Goal: Task Accomplishment & Management: Use online tool/utility

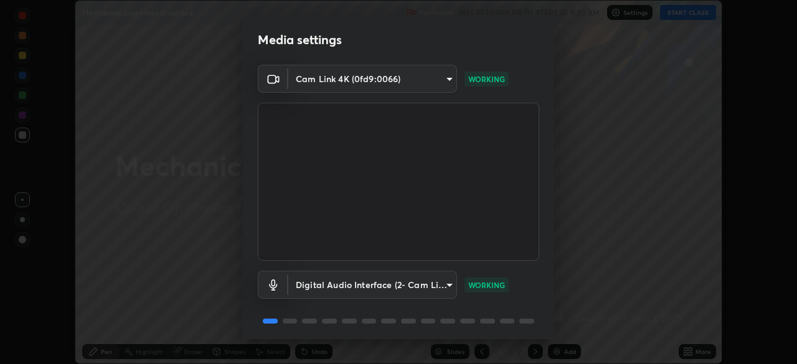
scroll to position [44, 0]
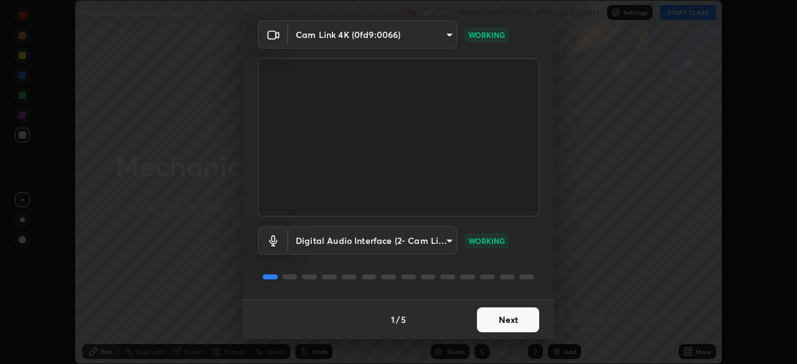
click at [514, 318] on button "Next" at bounding box center [508, 320] width 62 height 25
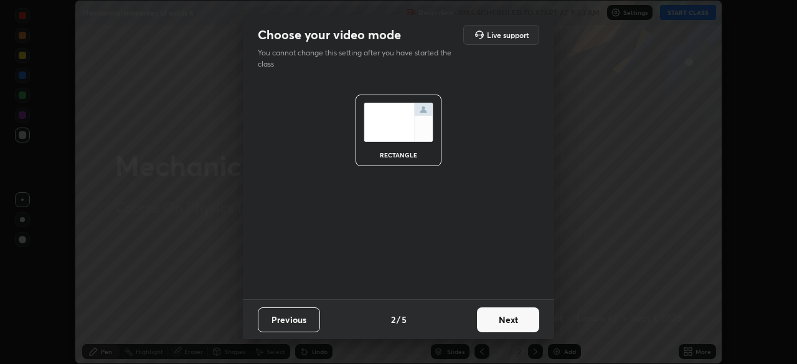
click at [514, 318] on button "Next" at bounding box center [508, 320] width 62 height 25
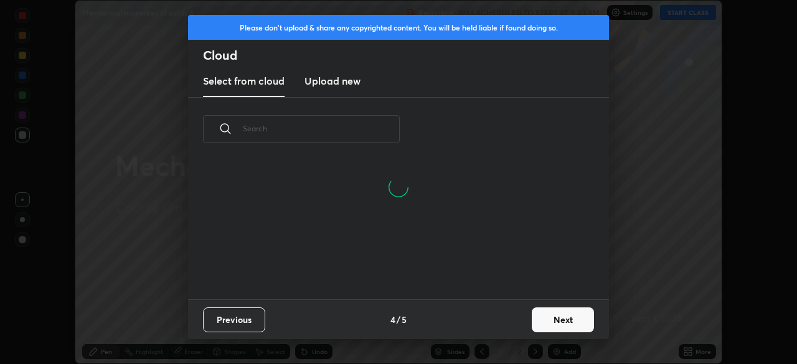
click at [550, 324] on button "Next" at bounding box center [563, 320] width 62 height 25
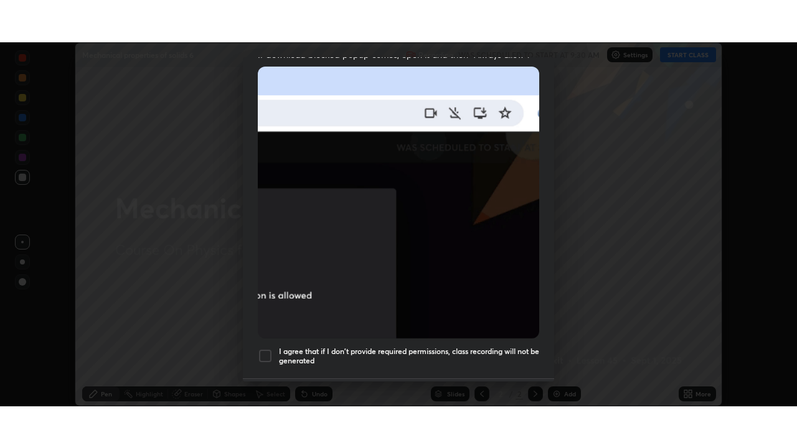
scroll to position [268, 0]
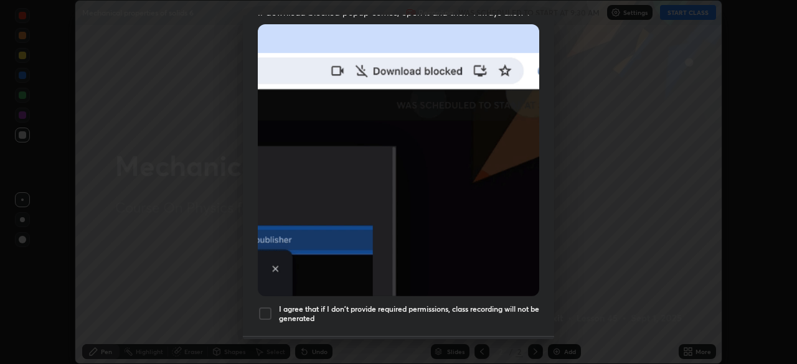
click at [507, 305] on h5 "I agree that if I don't provide required permissions, class recording will not …" at bounding box center [409, 314] width 260 height 19
click at [513, 344] on button "Done" at bounding box center [508, 356] width 62 height 25
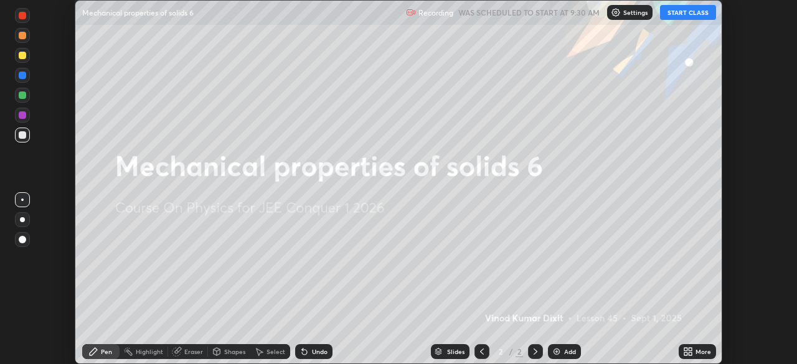
click at [693, 14] on button "START CLASS" at bounding box center [688, 12] width 56 height 15
click at [572, 354] on div "Add" at bounding box center [570, 352] width 12 height 6
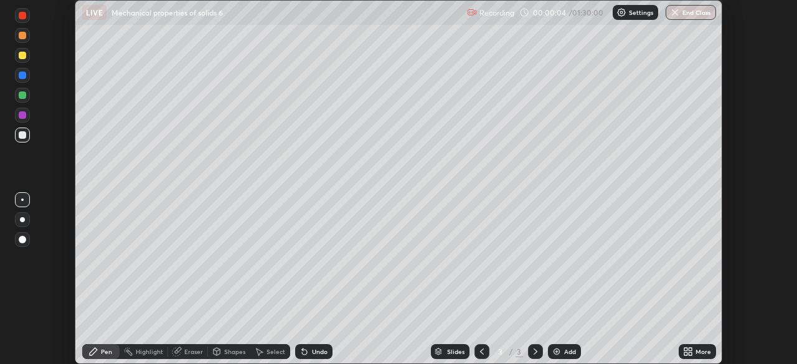
click at [688, 352] on icon at bounding box center [688, 352] width 10 height 10
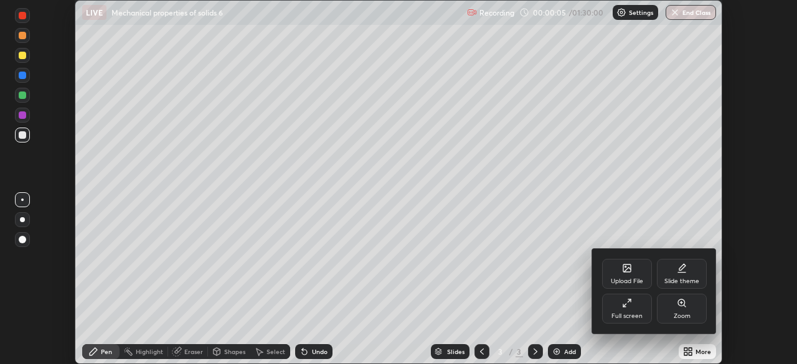
click at [635, 307] on div "Full screen" at bounding box center [627, 309] width 50 height 30
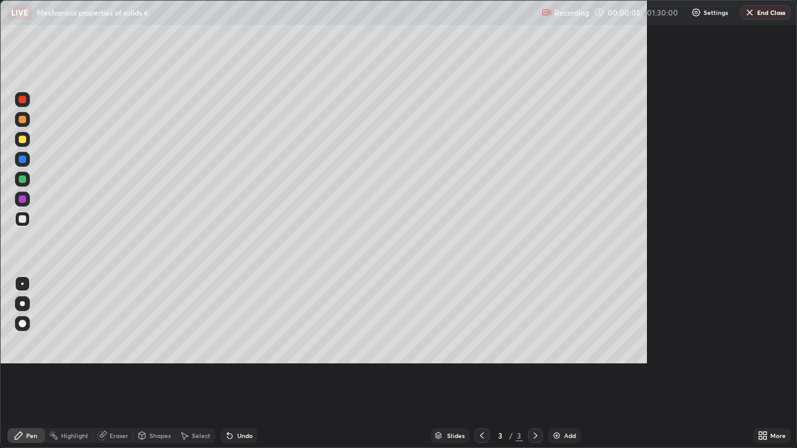
scroll to position [448, 797]
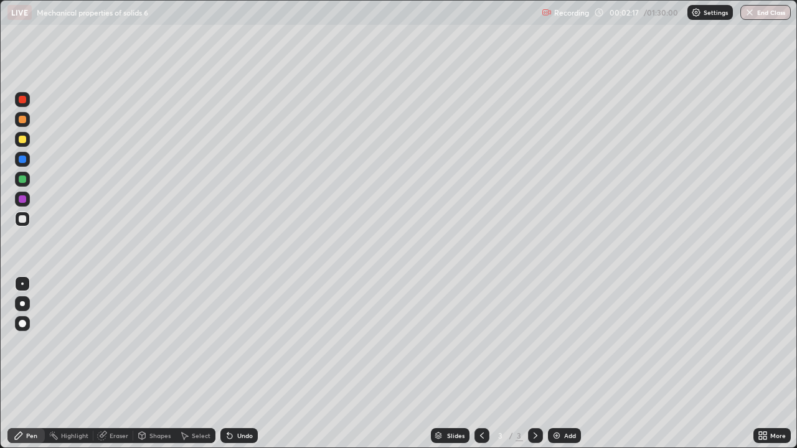
click at [23, 138] on div at bounding box center [22, 139] width 7 height 7
click at [566, 364] on div "Add" at bounding box center [570, 436] width 12 height 6
click at [26, 180] on div at bounding box center [22, 179] width 7 height 7
click at [119, 364] on div "Eraser" at bounding box center [119, 436] width 19 height 6
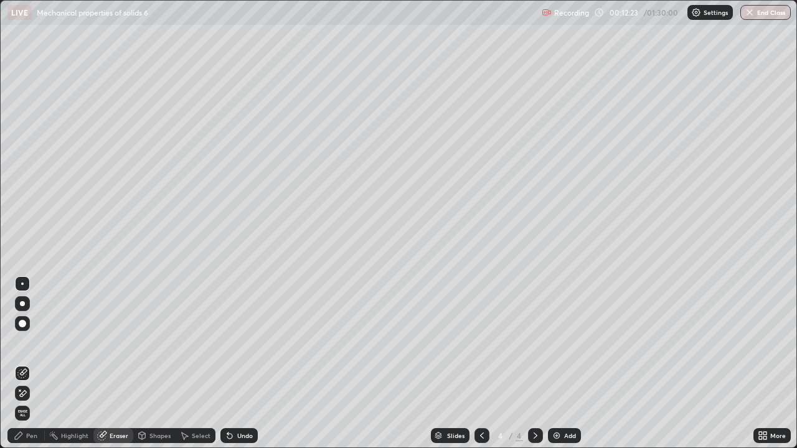
click at [36, 364] on div "Pen" at bounding box center [31, 436] width 11 height 6
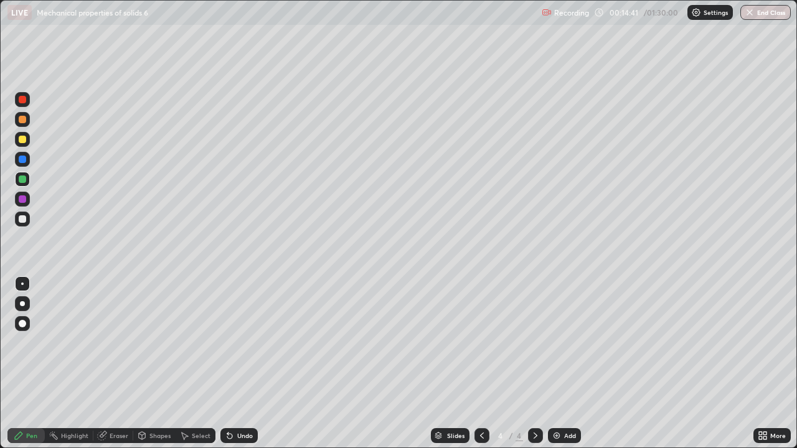
click at [570, 364] on div "Add" at bounding box center [570, 436] width 12 height 6
click at [121, 364] on div "Eraser" at bounding box center [119, 436] width 19 height 6
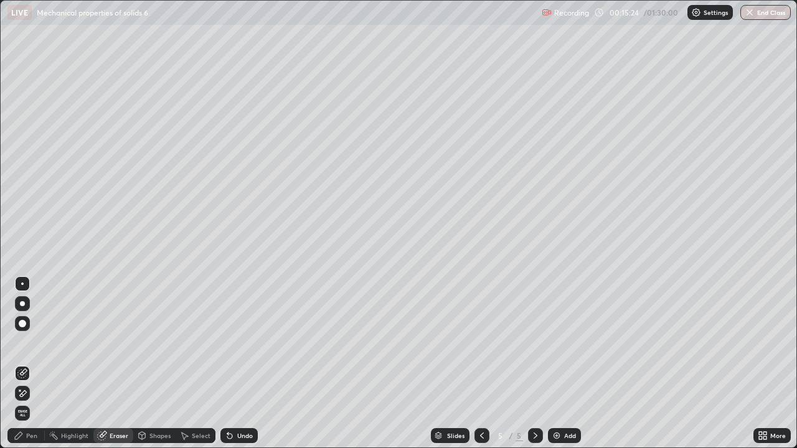
click at [35, 364] on div "Pen" at bounding box center [31, 436] width 11 height 6
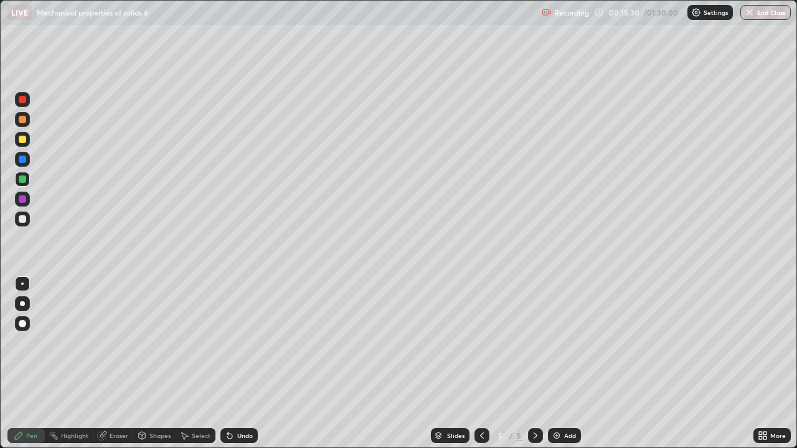
click at [122, 364] on div "Eraser" at bounding box center [119, 436] width 19 height 6
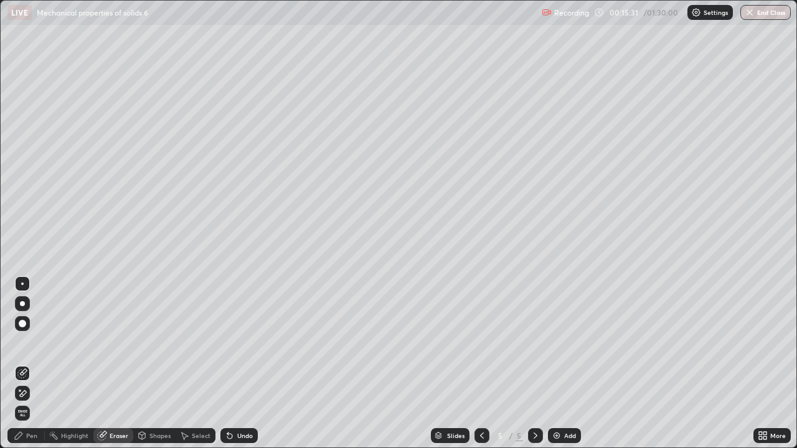
click at [33, 364] on div "Pen" at bounding box center [31, 436] width 11 height 6
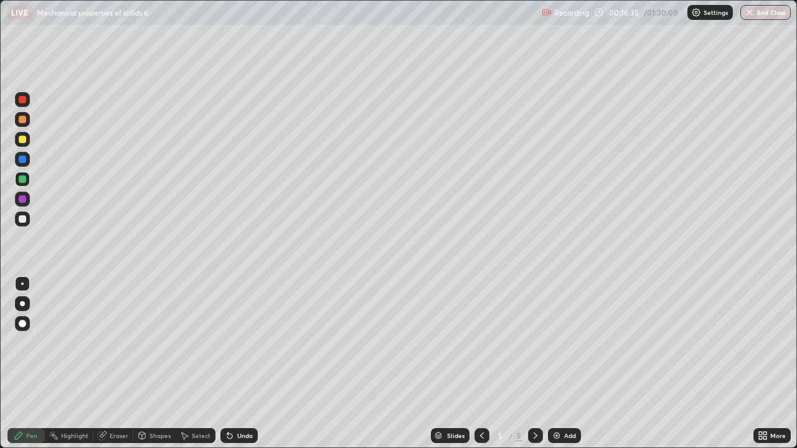
click at [481, 364] on icon at bounding box center [482, 436] width 10 height 10
click at [534, 364] on icon at bounding box center [536, 436] width 10 height 10
click at [569, 364] on div "Add" at bounding box center [570, 436] width 12 height 6
click at [26, 139] on div at bounding box center [22, 139] width 7 height 7
click at [565, 364] on div "Add" at bounding box center [570, 436] width 12 height 6
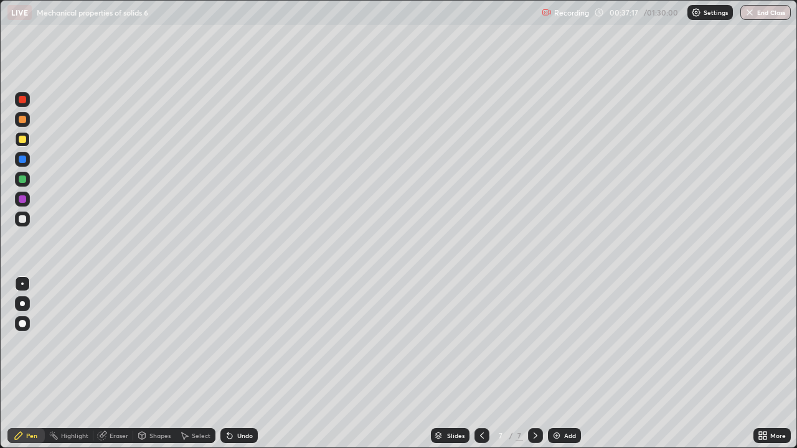
click at [122, 364] on div "Eraser" at bounding box center [119, 436] width 19 height 6
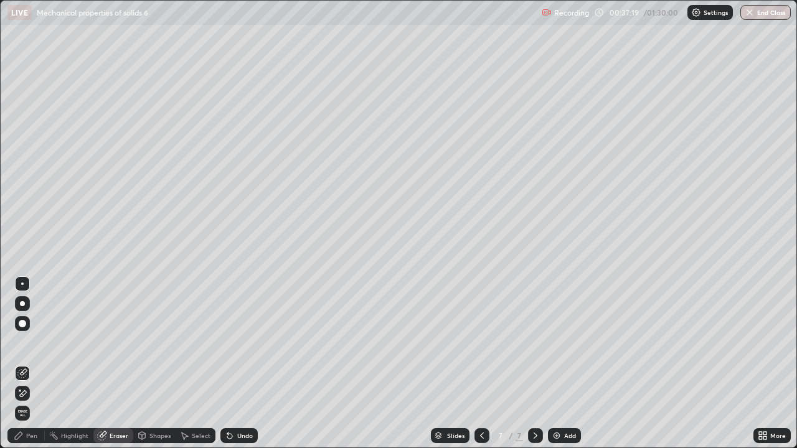
click at [36, 364] on div "Pen" at bounding box center [31, 436] width 11 height 6
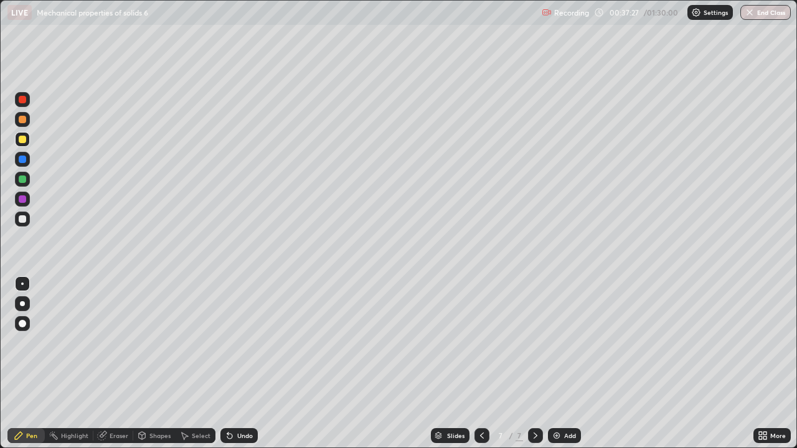
click at [126, 364] on div "Eraser" at bounding box center [119, 436] width 19 height 6
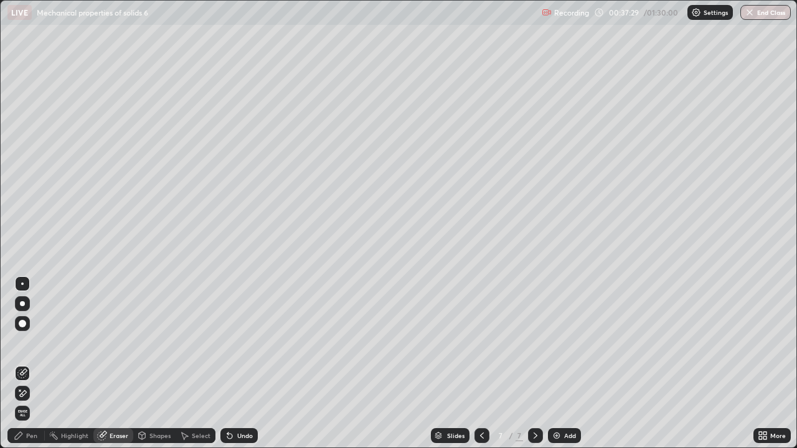
click at [31, 364] on div "Pen" at bounding box center [31, 436] width 11 height 6
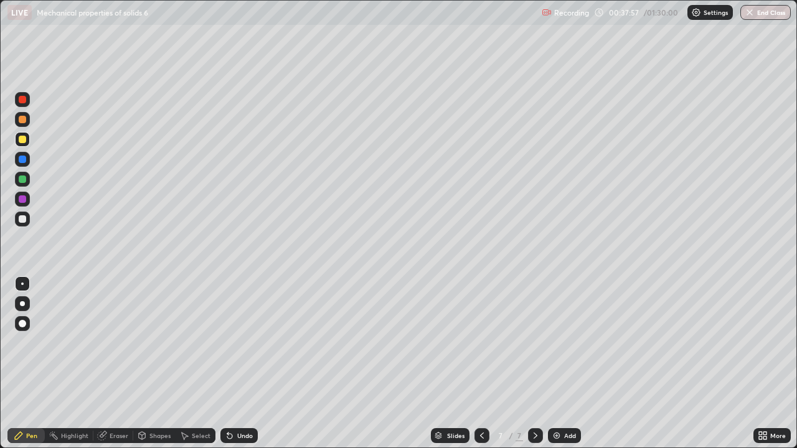
click at [78, 364] on div "Highlight" at bounding box center [74, 436] width 27 height 6
click at [115, 364] on div "Eraser" at bounding box center [119, 436] width 19 height 6
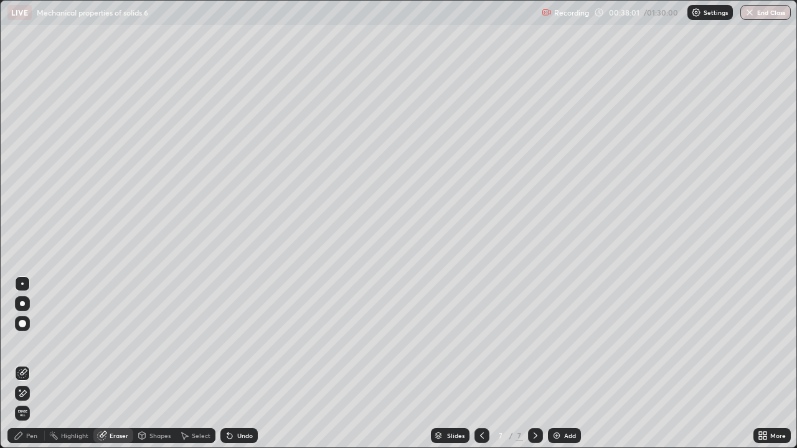
click at [29, 364] on div "Pen" at bounding box center [31, 436] width 11 height 6
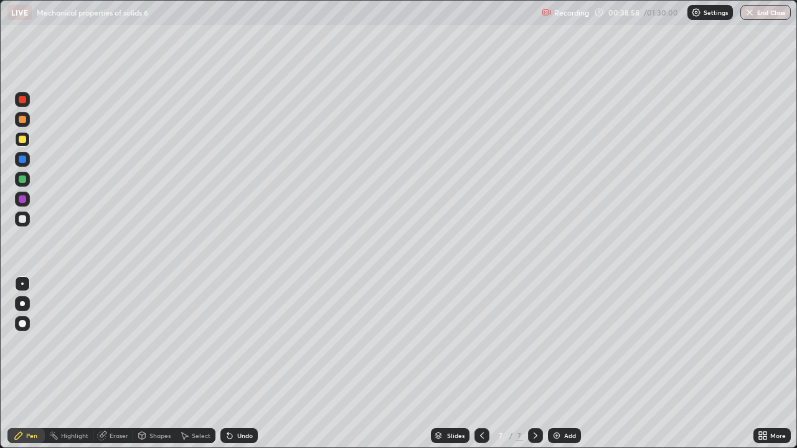
click at [480, 364] on icon at bounding box center [482, 436] width 10 height 10
click at [536, 364] on icon at bounding box center [536, 436] width 10 height 10
click at [570, 364] on div "Add" at bounding box center [570, 436] width 12 height 6
click at [27, 221] on div at bounding box center [22, 219] width 15 height 15
click at [23, 175] on div at bounding box center [22, 179] width 15 height 15
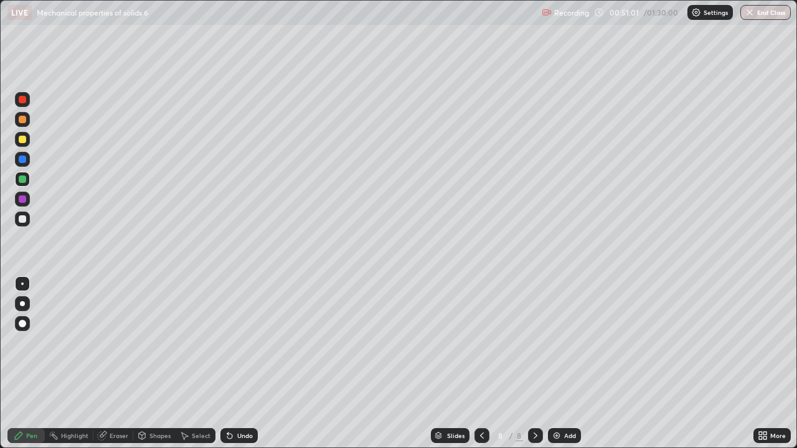
click at [562, 364] on div "Add" at bounding box center [564, 436] width 33 height 15
click at [121, 364] on div "Eraser" at bounding box center [119, 436] width 19 height 6
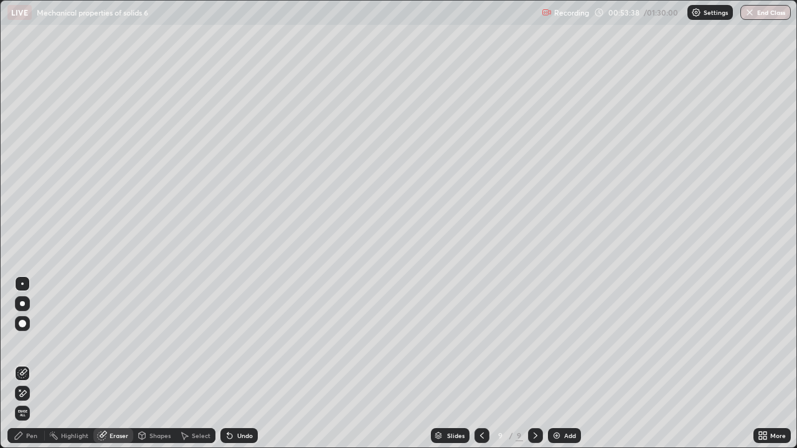
click at [37, 364] on div "Pen" at bounding box center [31, 436] width 11 height 6
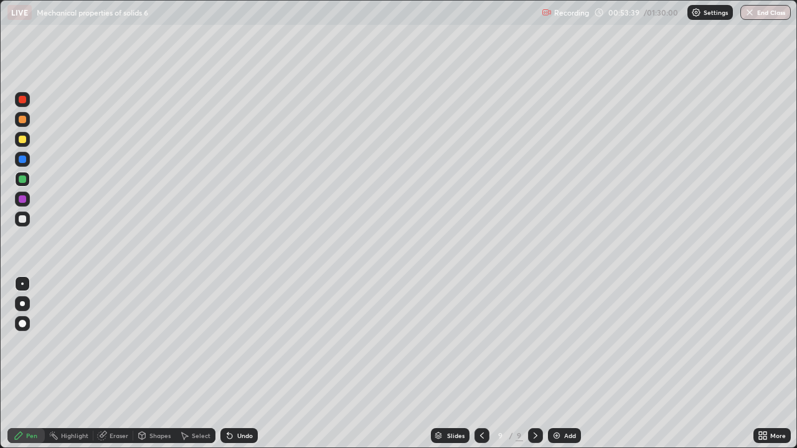
click at [116, 364] on div "Eraser" at bounding box center [119, 436] width 19 height 6
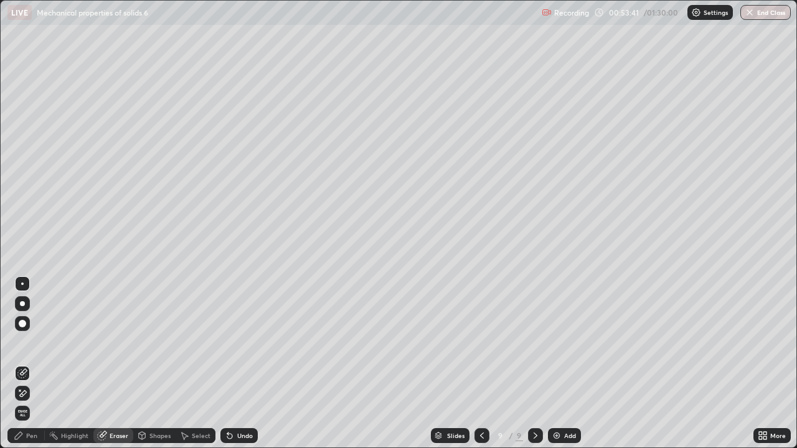
click at [32, 364] on div "Pen" at bounding box center [31, 436] width 11 height 6
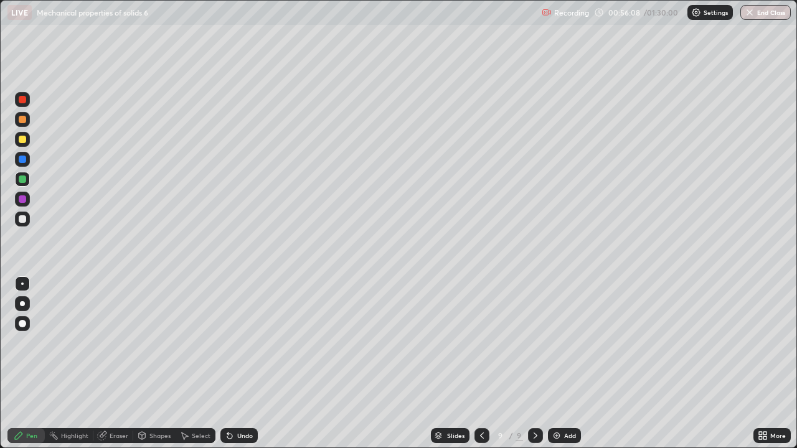
click at [24, 140] on div at bounding box center [22, 139] width 7 height 7
click at [572, 364] on div "Add" at bounding box center [570, 436] width 12 height 6
click at [114, 364] on div "Eraser" at bounding box center [119, 436] width 19 height 6
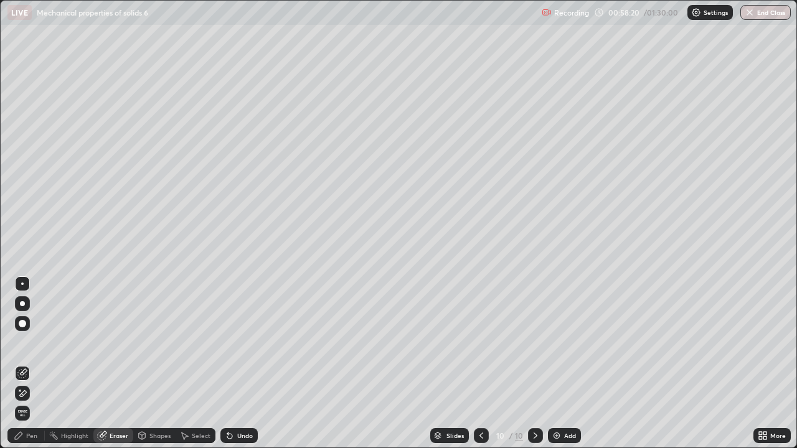
click at [22, 364] on icon at bounding box center [19, 436] width 10 height 10
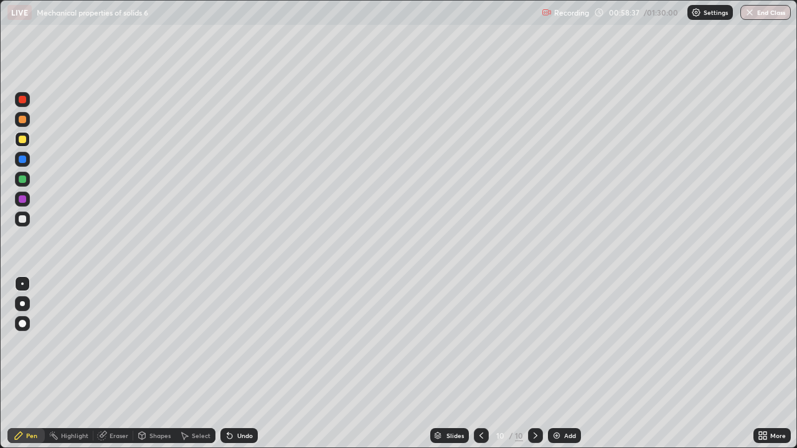
click at [19, 220] on div at bounding box center [22, 219] width 7 height 7
click at [121, 364] on div "Eraser" at bounding box center [119, 436] width 19 height 6
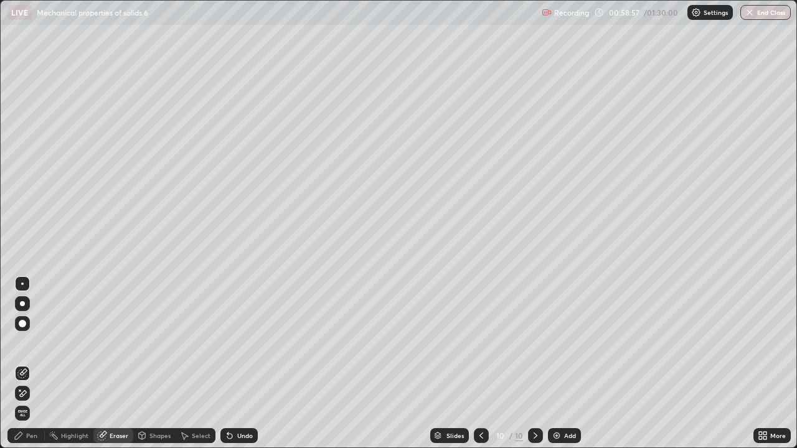
click at [30, 364] on div "Pen" at bounding box center [31, 436] width 11 height 6
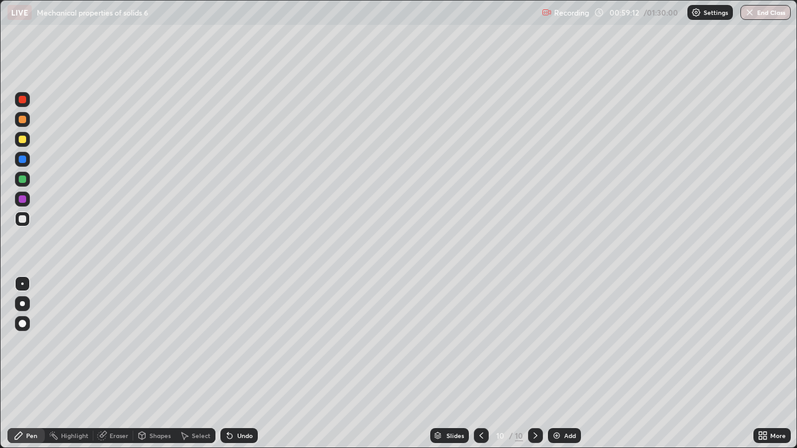
click at [21, 181] on div at bounding box center [22, 179] width 7 height 7
click at [761, 364] on icon at bounding box center [760, 438] width 3 height 3
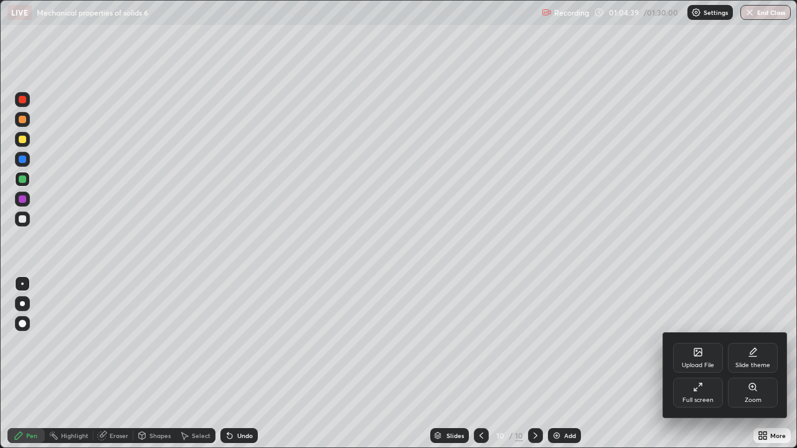
click at [704, 363] on div "Upload File" at bounding box center [698, 366] width 32 height 6
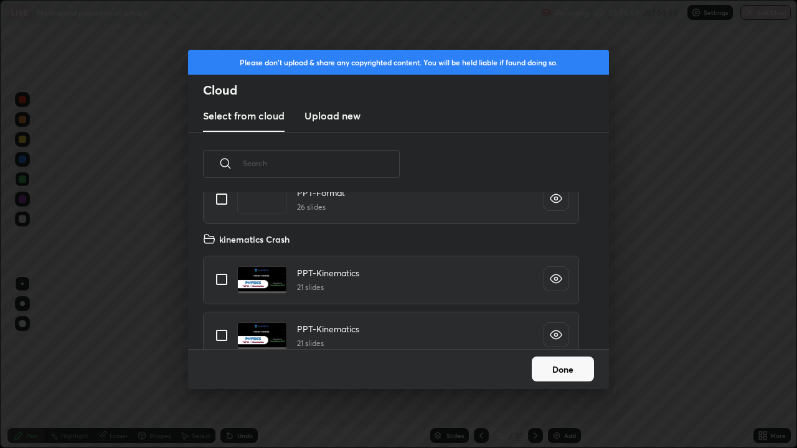
scroll to position [3586, 0]
click at [420, 282] on div "PPT-Kinematics 21 slides" at bounding box center [391, 278] width 376 height 49
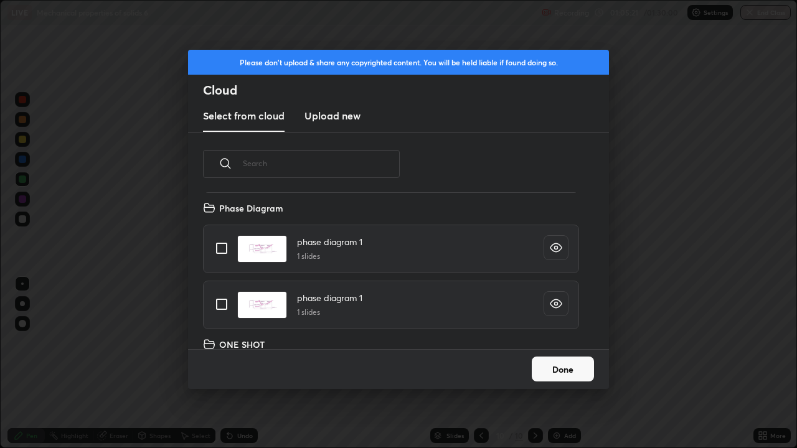
scroll to position [4884, 0]
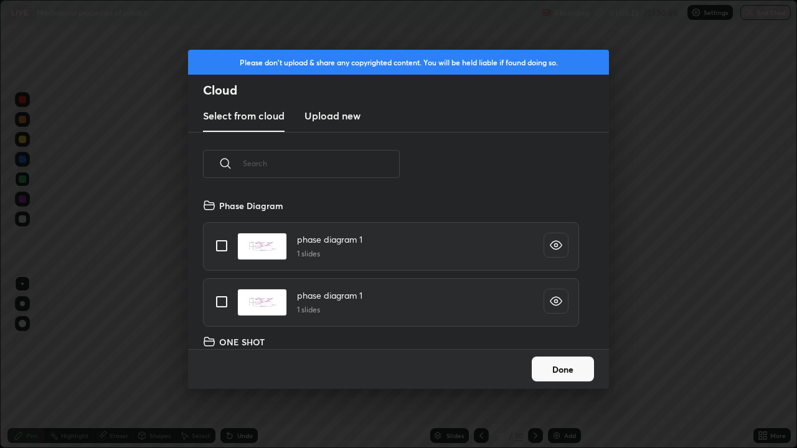
click at [267, 246] on img "grid" at bounding box center [262, 246] width 50 height 27
click at [222, 244] on input "grid" at bounding box center [222, 246] width 26 height 26
checkbox input "true"
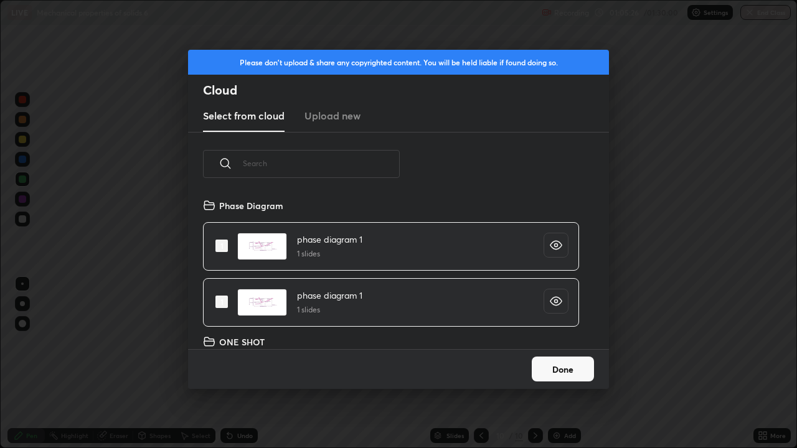
click at [559, 364] on button "Done" at bounding box center [563, 369] width 62 height 25
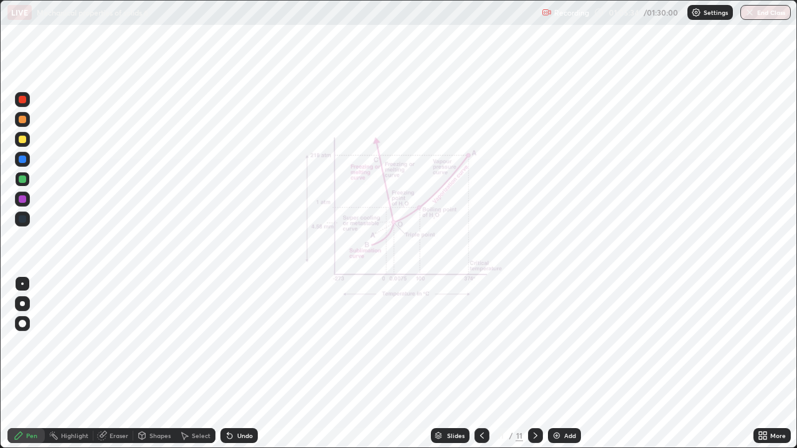
click at [759, 364] on icon at bounding box center [760, 433] width 3 height 3
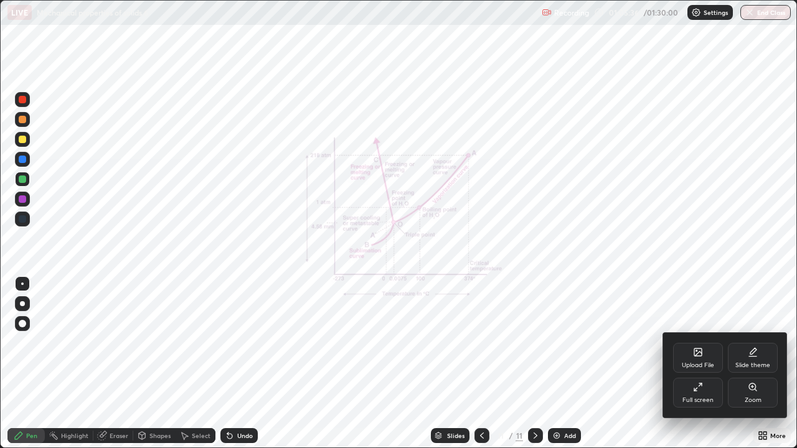
click at [756, 364] on icon at bounding box center [752, 387] width 7 height 7
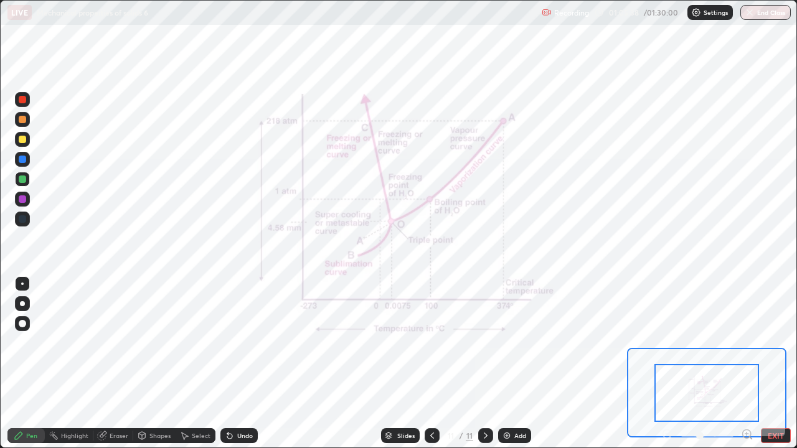
click at [747, 364] on icon at bounding box center [747, 434] width 3 height 0
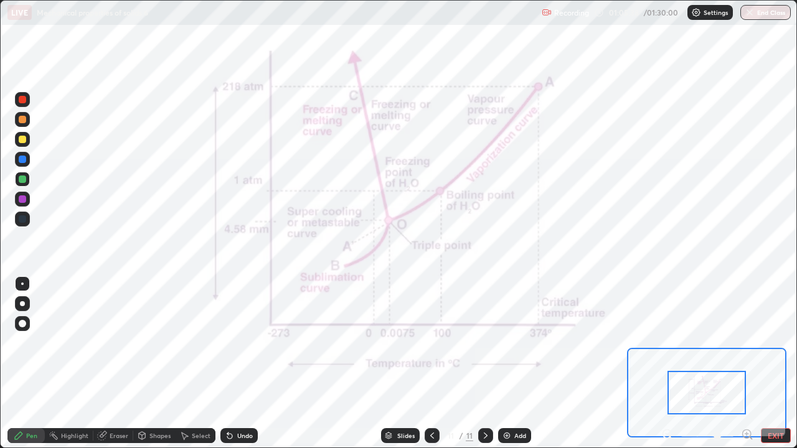
click at [747, 364] on icon at bounding box center [747, 434] width 3 height 0
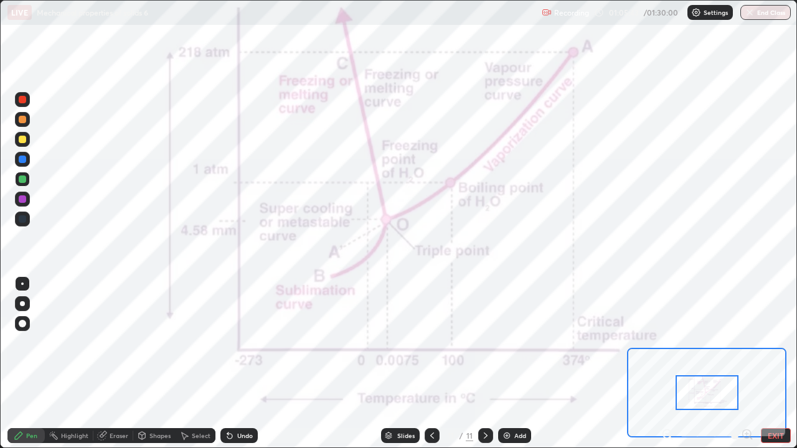
click at [19, 100] on div at bounding box center [22, 99] width 7 height 7
click at [23, 100] on div at bounding box center [22, 99] width 7 height 7
click at [159, 364] on div "Shapes" at bounding box center [159, 436] width 21 height 6
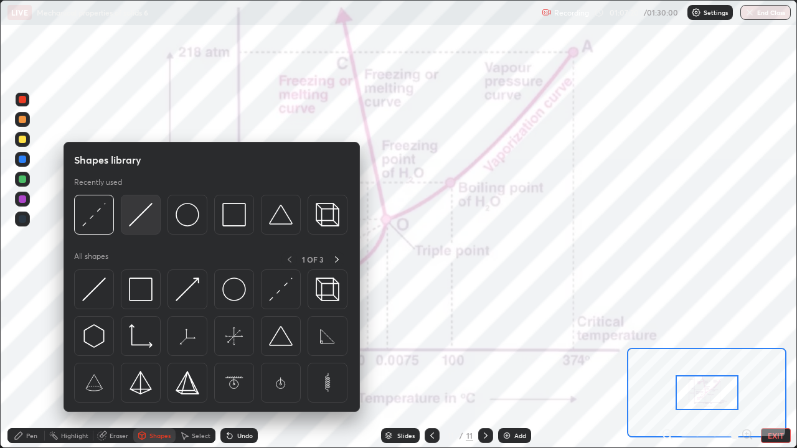
click at [145, 213] on img at bounding box center [141, 215] width 24 height 24
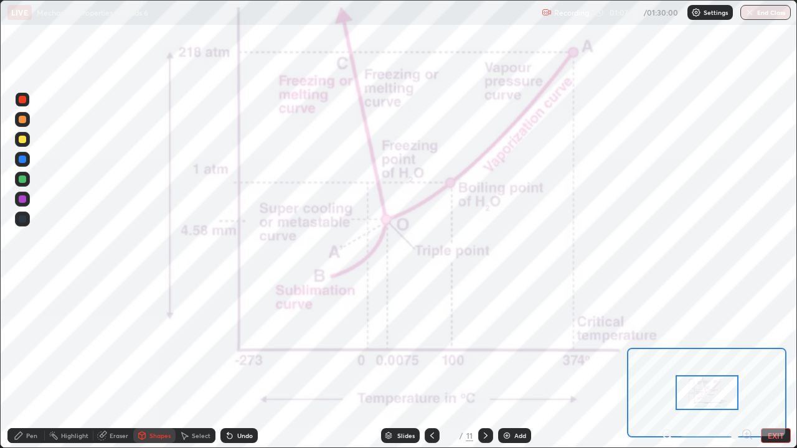
click at [25, 364] on div "Pen" at bounding box center [25, 436] width 37 height 15
click at [156, 364] on div "Shapes" at bounding box center [159, 436] width 21 height 6
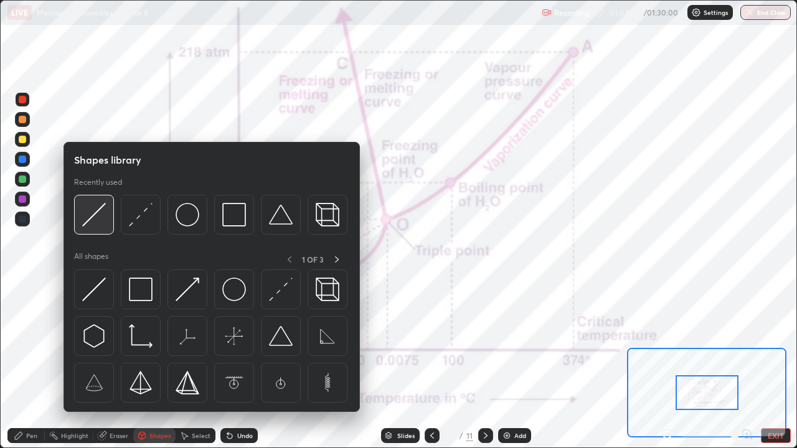
click at [98, 227] on div at bounding box center [94, 215] width 40 height 40
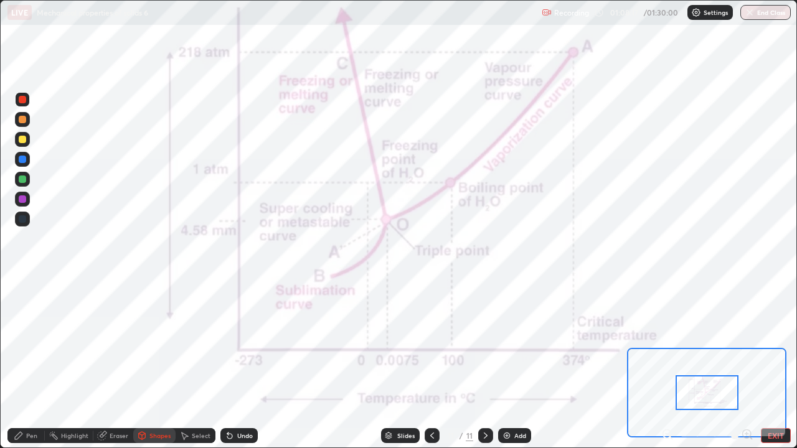
click at [29, 364] on div "Pen" at bounding box center [31, 436] width 11 height 6
click at [510, 364] on img at bounding box center [507, 436] width 10 height 10
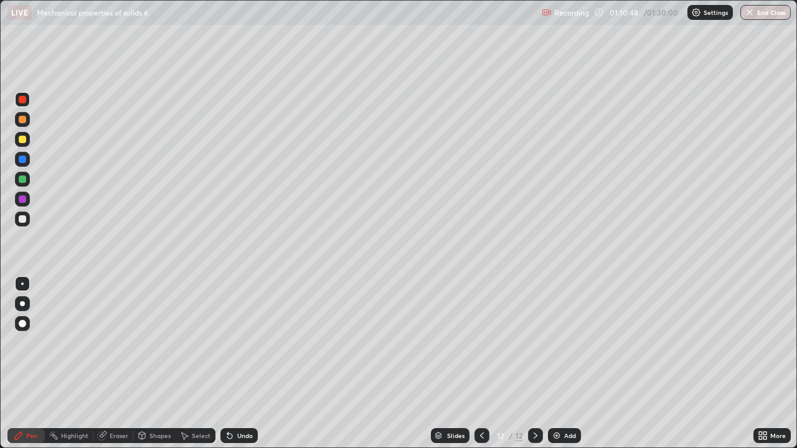
click at [26, 219] on div at bounding box center [22, 219] width 7 height 7
click at [482, 364] on icon at bounding box center [482, 436] width 10 height 10
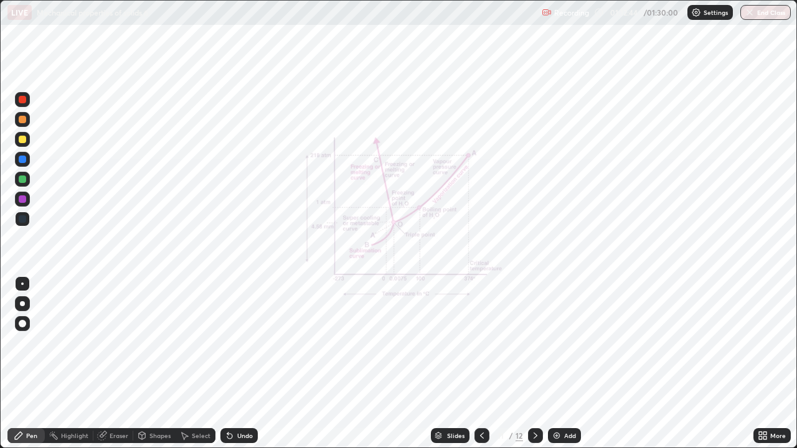
click at [766, 364] on icon at bounding box center [765, 433] width 3 height 3
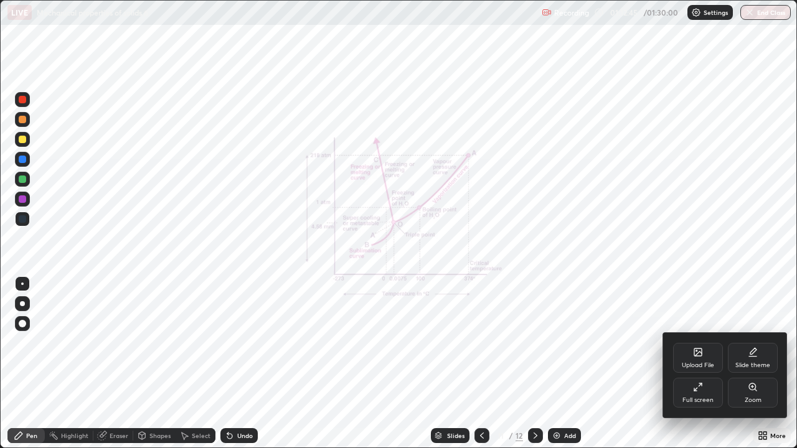
click at [756, 364] on div "Zoom" at bounding box center [753, 393] width 50 height 30
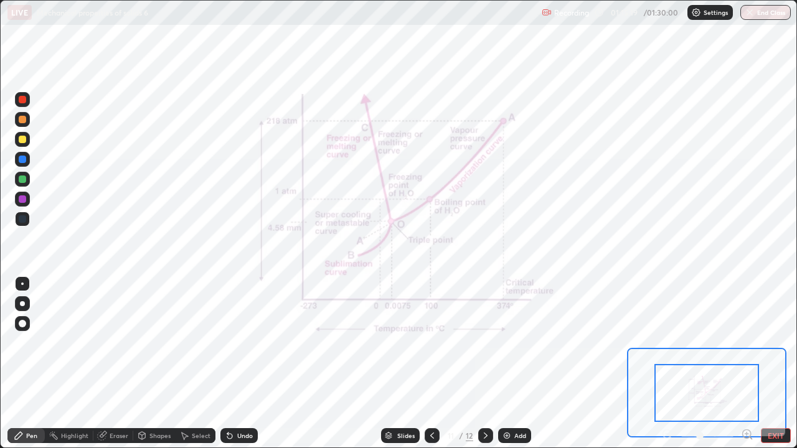
click at [485, 364] on icon at bounding box center [486, 436] width 10 height 10
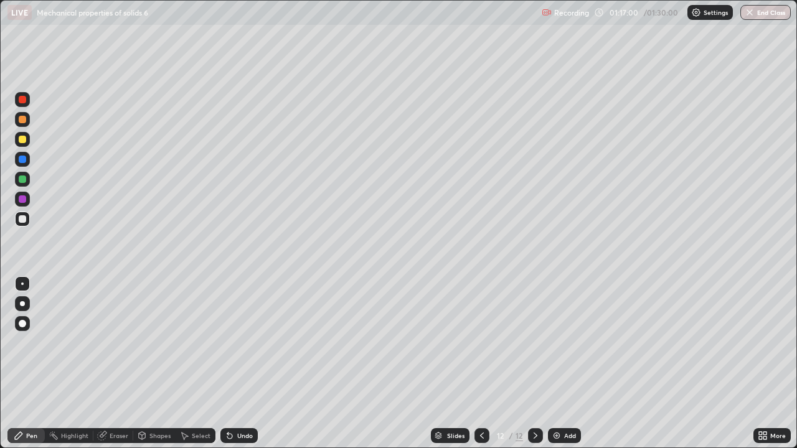
click at [22, 143] on div at bounding box center [22, 139] width 7 height 7
click at [560, 364] on img at bounding box center [557, 436] width 10 height 10
click at [22, 217] on div at bounding box center [22, 219] width 7 height 7
click at [125, 364] on div "Eraser" at bounding box center [119, 436] width 19 height 6
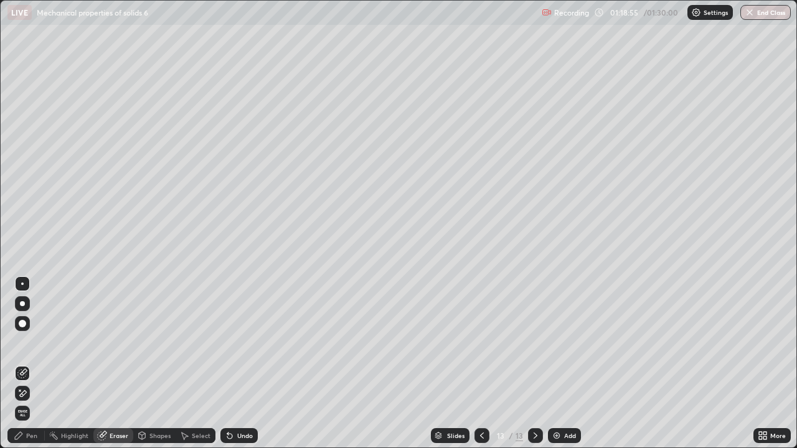
click at [35, 364] on div "Pen" at bounding box center [31, 436] width 11 height 6
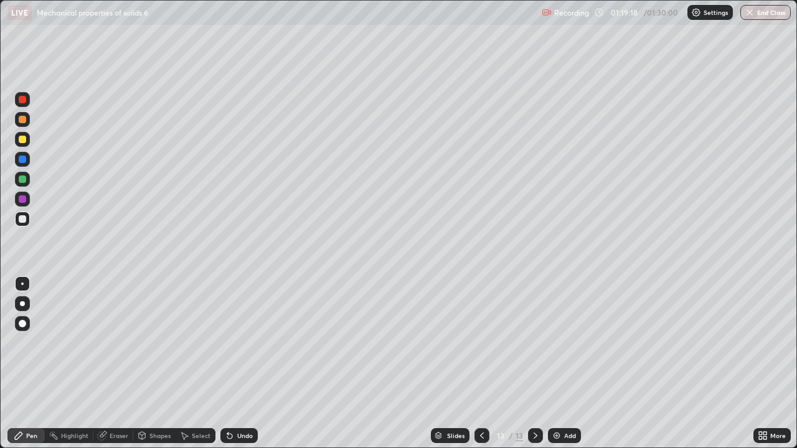
click at [24, 182] on div at bounding box center [22, 179] width 7 height 7
click at [22, 161] on div at bounding box center [22, 159] width 7 height 7
click at [24, 138] on div at bounding box center [22, 139] width 7 height 7
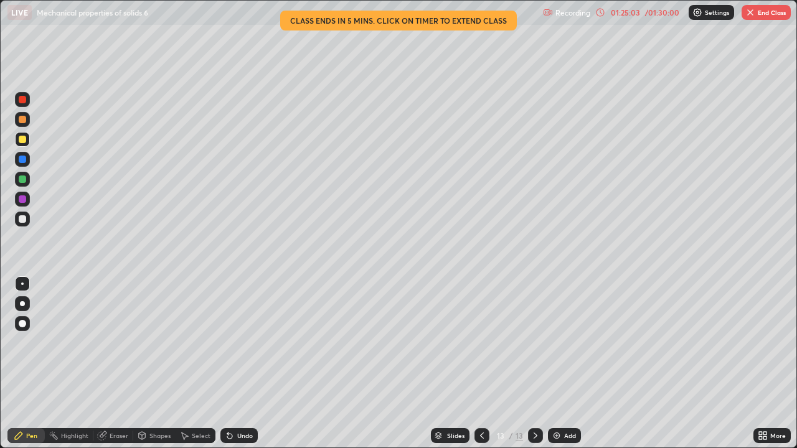
click at [24, 178] on div at bounding box center [22, 179] width 7 height 7
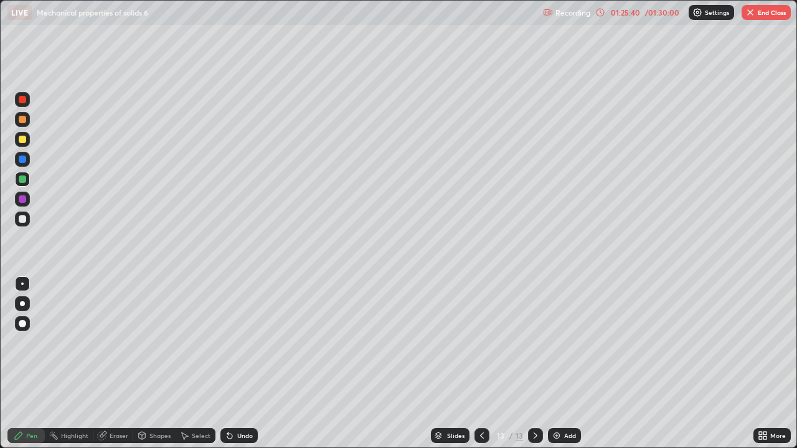
click at [24, 221] on div at bounding box center [22, 219] width 7 height 7
click at [774, 13] on button "End Class" at bounding box center [766, 12] width 49 height 15
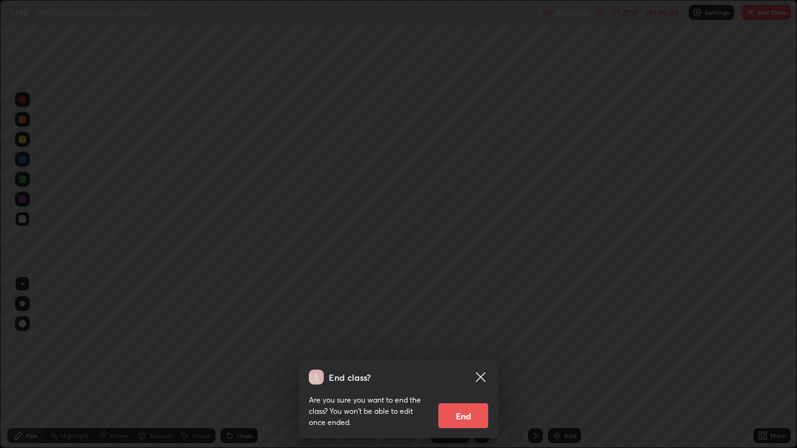
click at [468, 364] on button "End" at bounding box center [463, 416] width 50 height 25
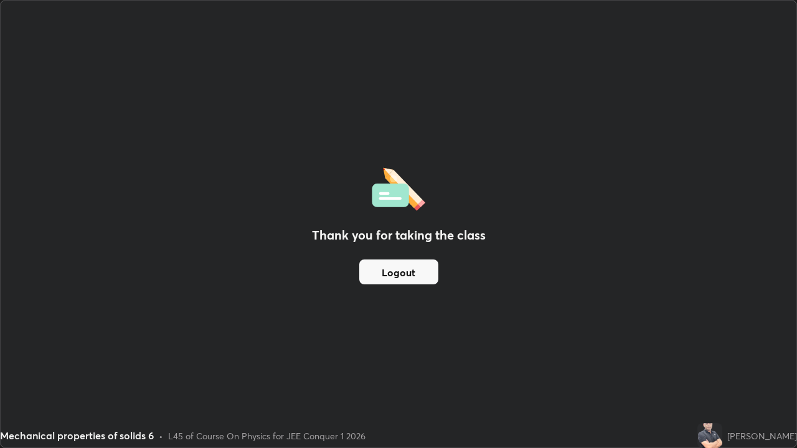
click at [407, 282] on button "Logout" at bounding box center [398, 272] width 79 height 25
